Goal: Information Seeking & Learning: Check status

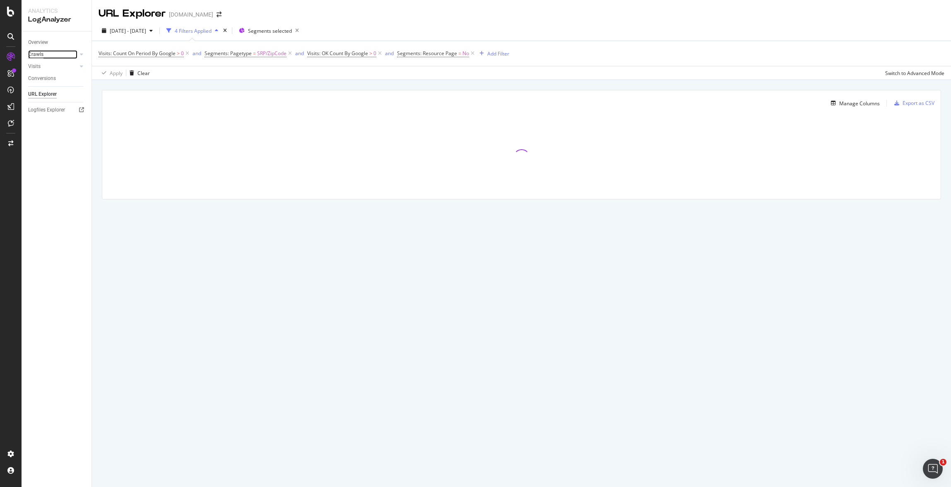
click at [33, 54] on div "Crawls" at bounding box center [35, 54] width 15 height 9
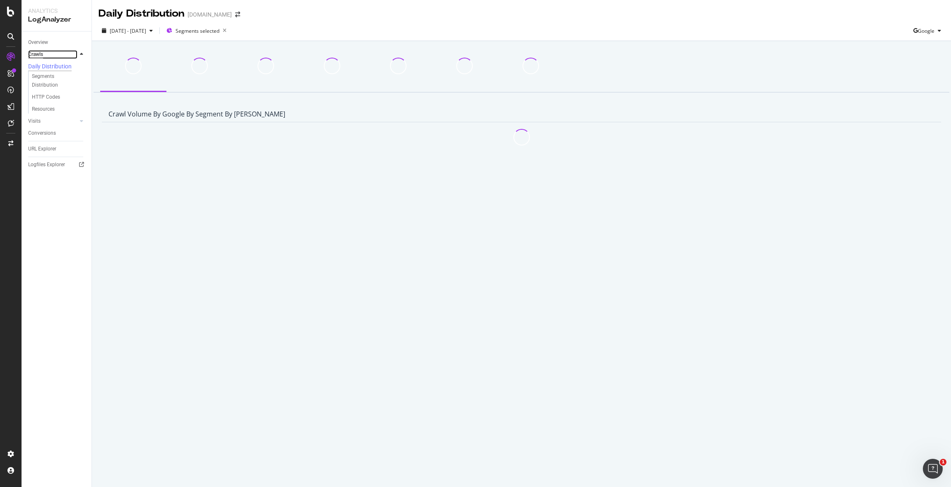
click at [33, 54] on div "Crawls" at bounding box center [35, 54] width 15 height 9
click at [37, 121] on div "Visits" at bounding box center [34, 121] width 12 height 9
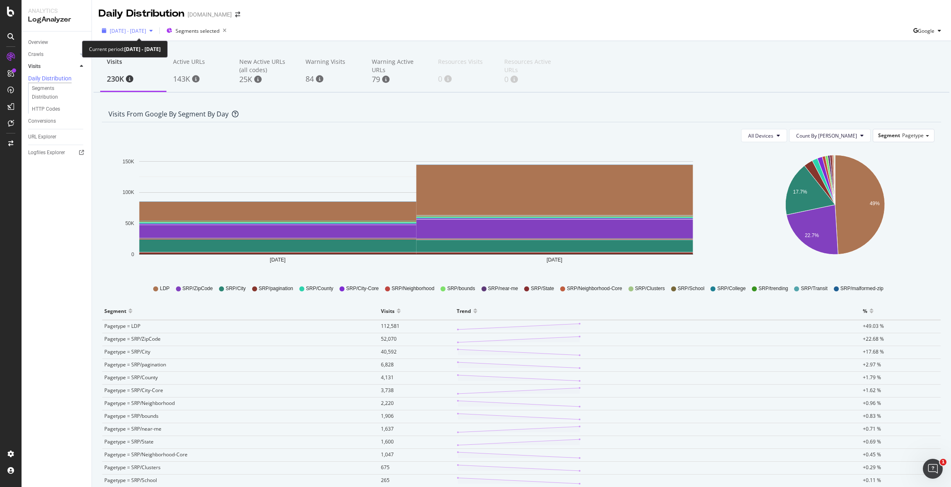
click at [146, 30] on span "2025 Aug. 27th - Aug. 28th" at bounding box center [128, 30] width 36 height 7
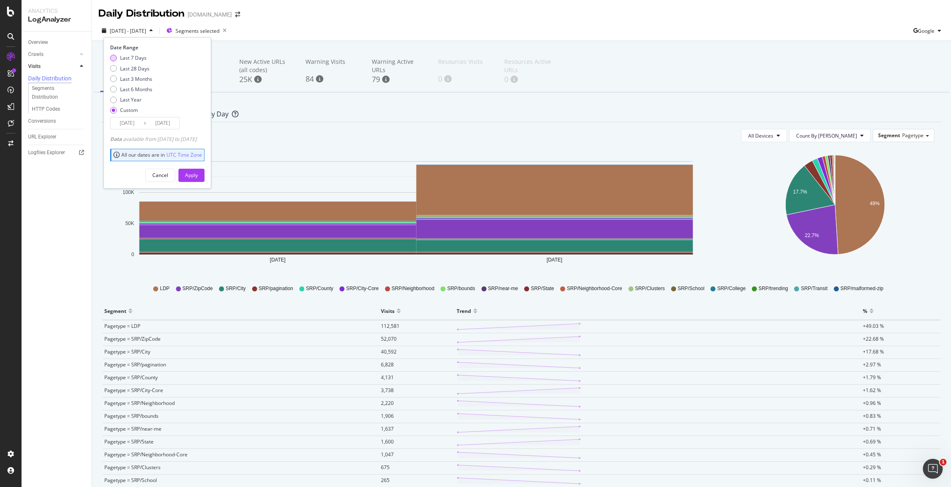
click at [133, 56] on div "Last 7 Days" at bounding box center [133, 57] width 27 height 7
type input "2025/09/02"
click at [198, 172] on div "Apply" at bounding box center [191, 174] width 13 height 7
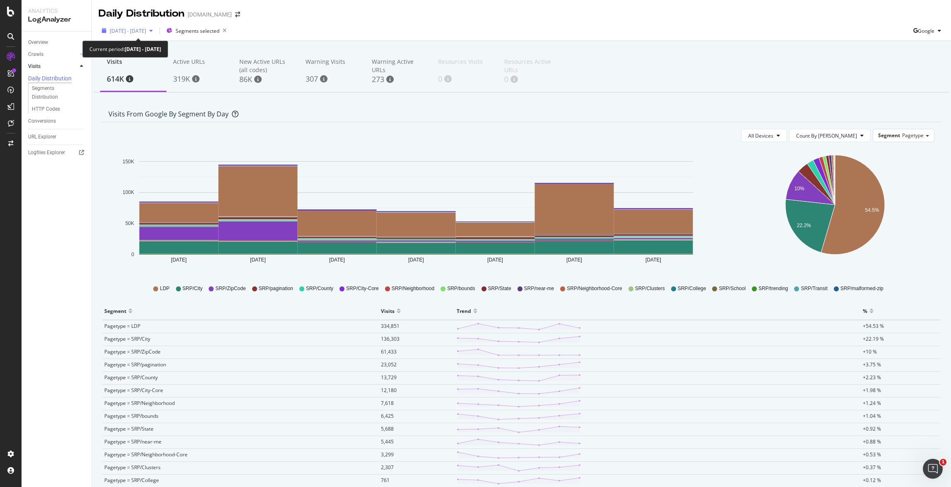
click at [146, 31] on span "2025 Aug. 27th - Sep. 2nd" at bounding box center [128, 30] width 36 height 7
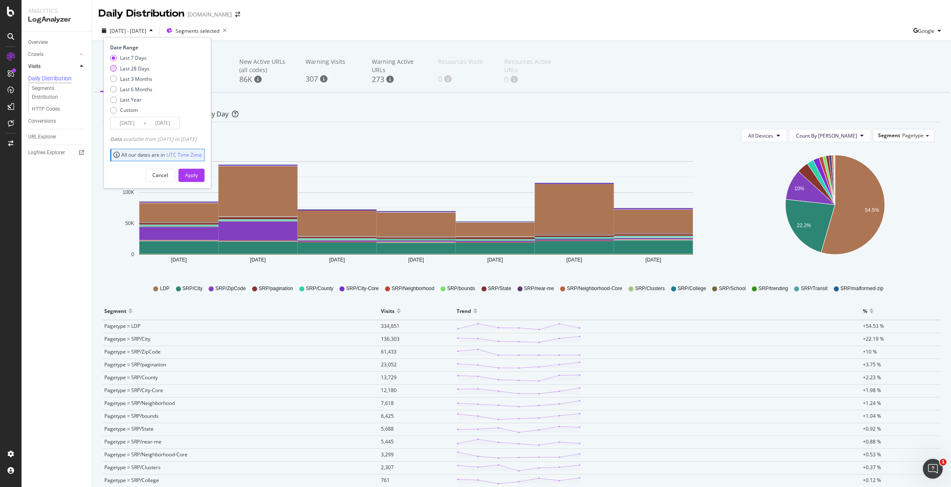
click at [142, 67] on div "Last 28 Days" at bounding box center [134, 68] width 29 height 7
type input "2025/08/06"
click at [198, 171] on div "Apply" at bounding box center [191, 175] width 13 height 12
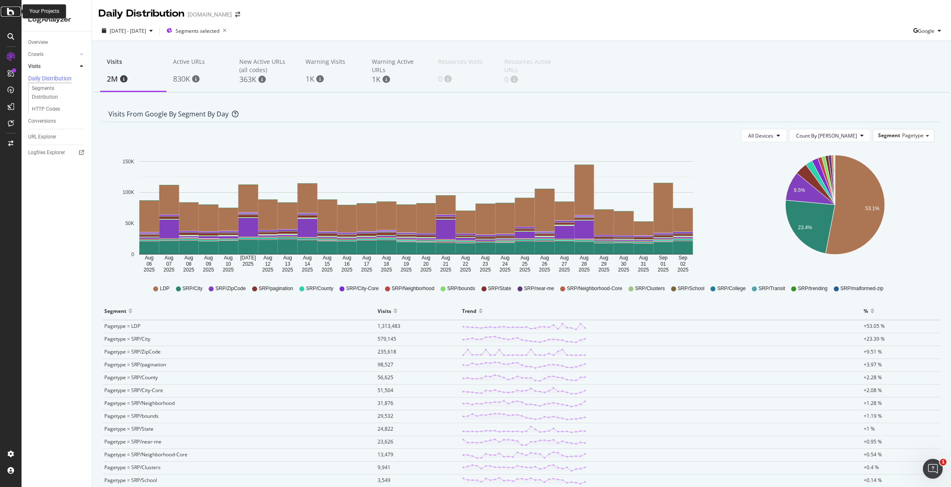
click at [10, 13] on icon at bounding box center [10, 12] width 7 height 10
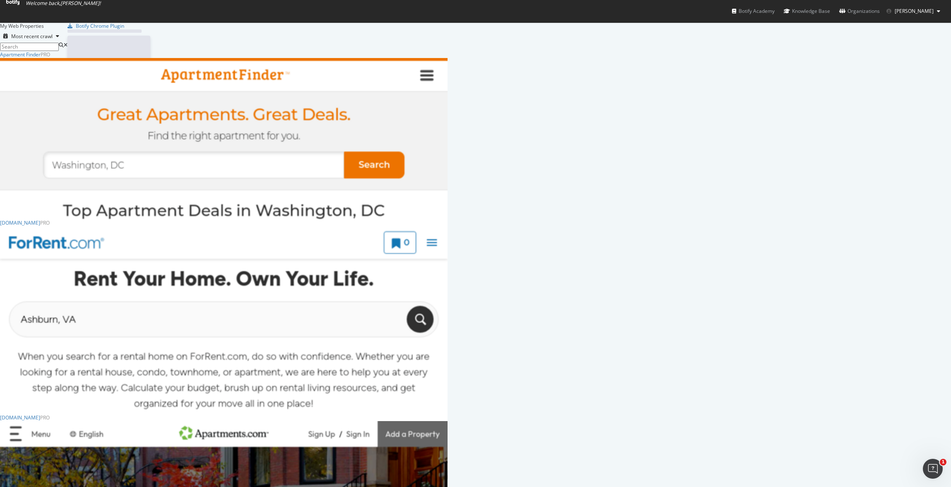
scroll to position [481, 939]
click at [915, 9] on span "Sujit Muvva" at bounding box center [914, 10] width 39 height 7
click at [19, 5] on icon at bounding box center [12, 2] width 13 height 5
click at [931, 11] on span "Sujit Muvva" at bounding box center [914, 10] width 39 height 7
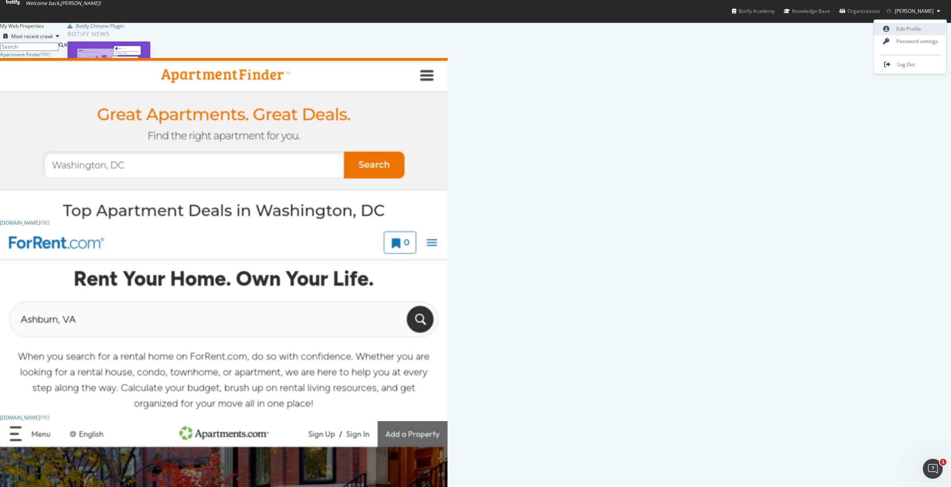
click at [914, 29] on link "Edit Profile" at bounding box center [910, 29] width 72 height 12
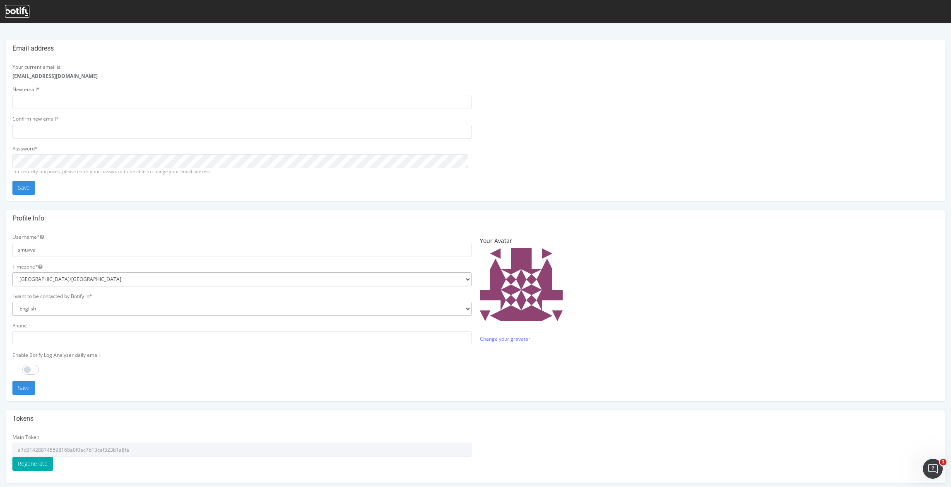
click at [18, 10] on icon at bounding box center [17, 11] width 24 height 9
